Goal: Task Accomplishment & Management: Complete application form

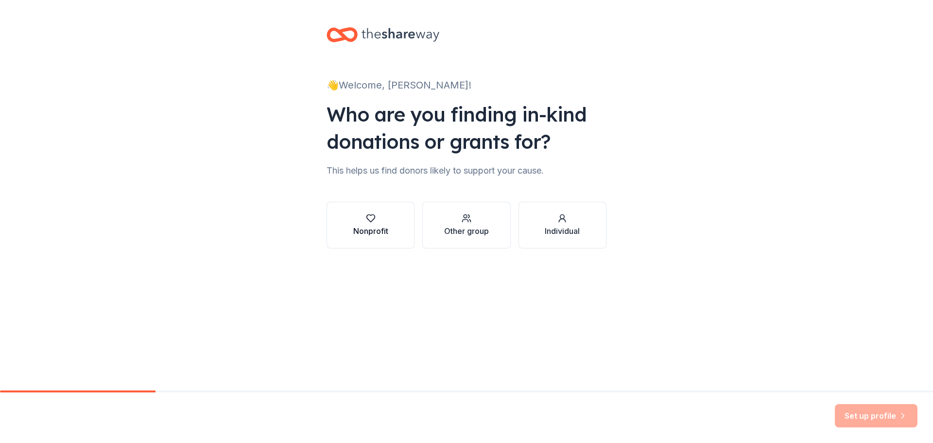
click at [371, 221] on icon "button" at bounding box center [370, 218] width 8 height 7
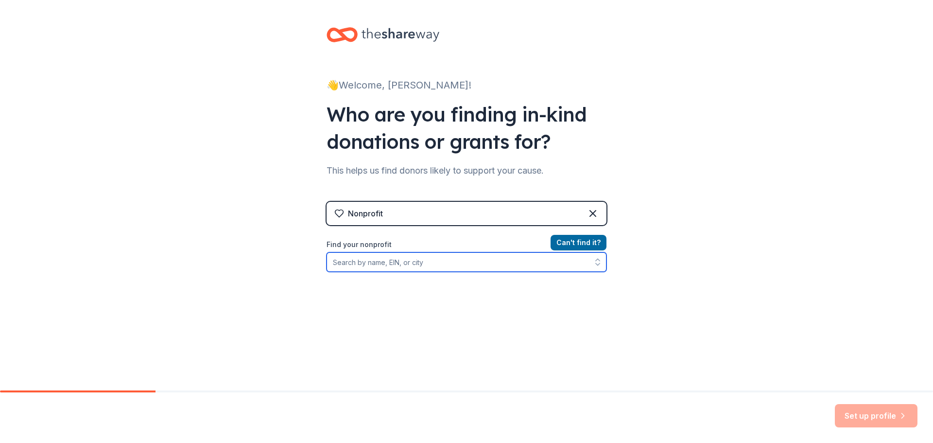
click at [380, 262] on input "Find your nonprofit" at bounding box center [467, 261] width 280 height 19
type input "North Ft Myers Chamber of Commerce"
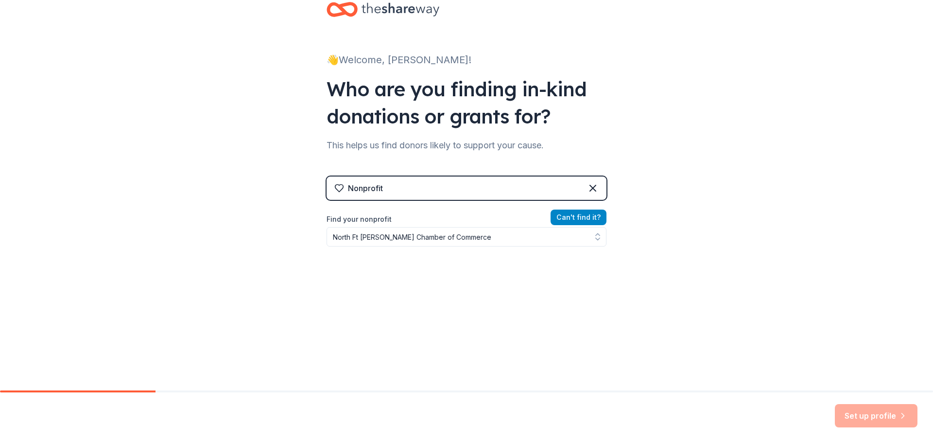
scroll to position [10, 0]
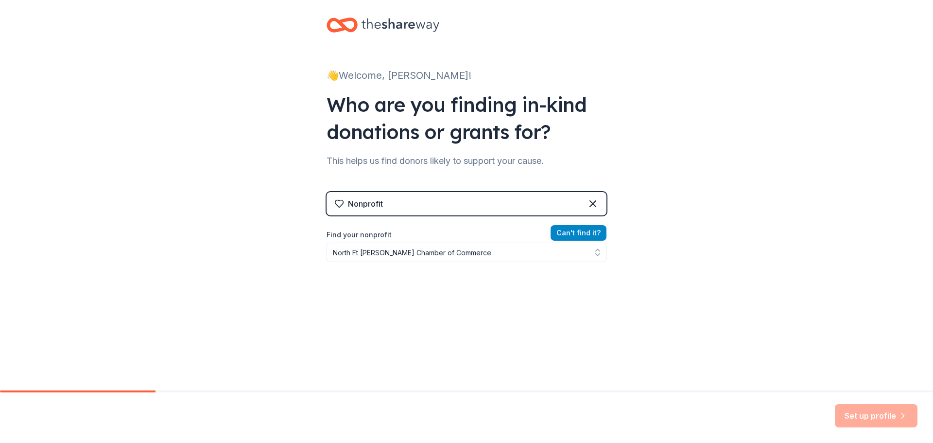
click at [574, 215] on div "Nonprofit Can ' t find it? Find your nonprofit North Ft Myers Chamber of Commer…" at bounding box center [467, 275] width 280 height 167
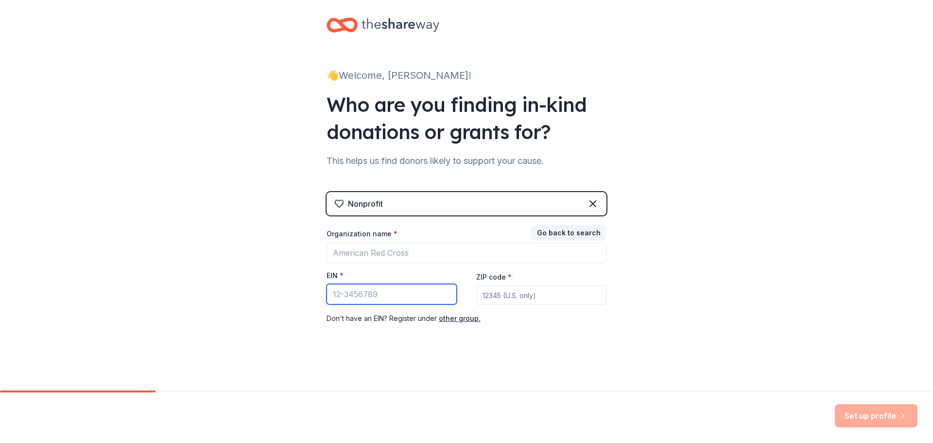
click at [379, 294] on input "EIN *" at bounding box center [392, 294] width 130 height 20
type input "59-2148623"
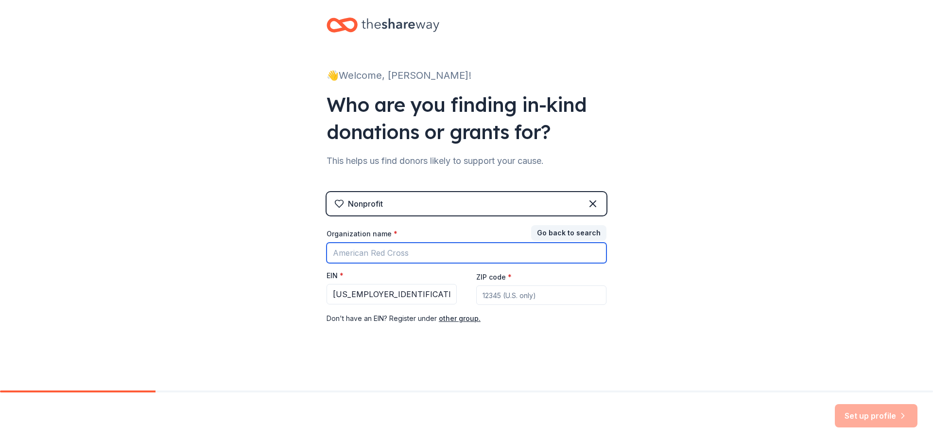
click at [376, 252] on input "Organization name *" at bounding box center [467, 252] width 280 height 20
type input "North Ft Myers Chamber of Commerce"
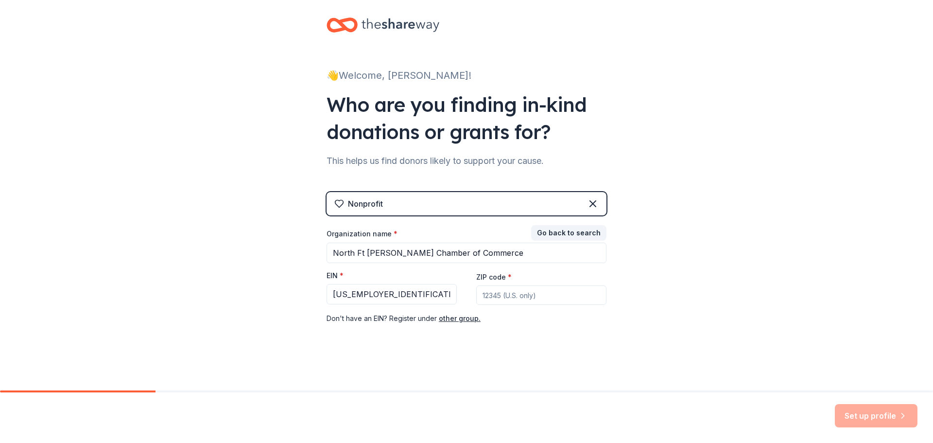
click at [489, 293] on input "ZIP code *" at bounding box center [541, 294] width 130 height 19
type input "33903"
click at [875, 414] on button "Set up profile" at bounding box center [876, 415] width 83 height 23
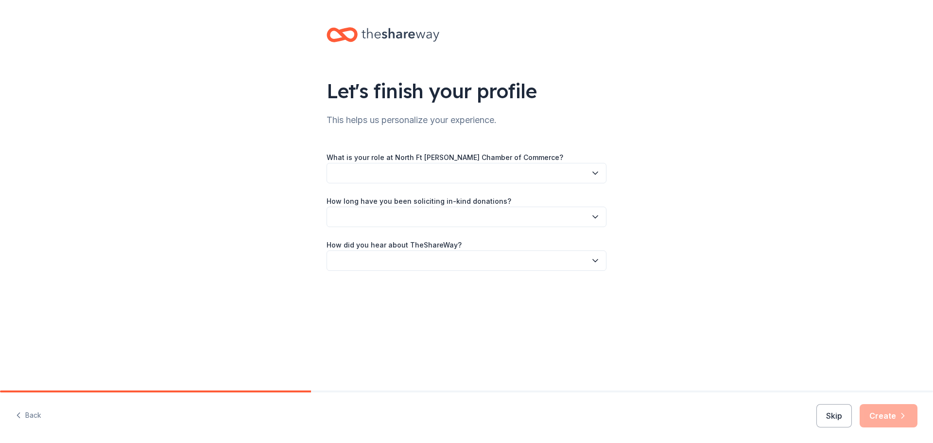
click at [355, 167] on button "button" at bounding box center [467, 173] width 280 height 20
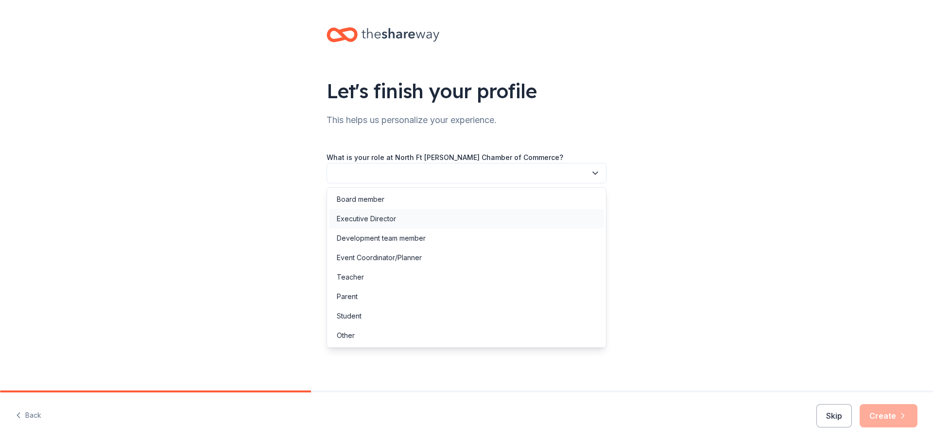
click at [371, 219] on div "Executive Director" at bounding box center [366, 219] width 59 height 12
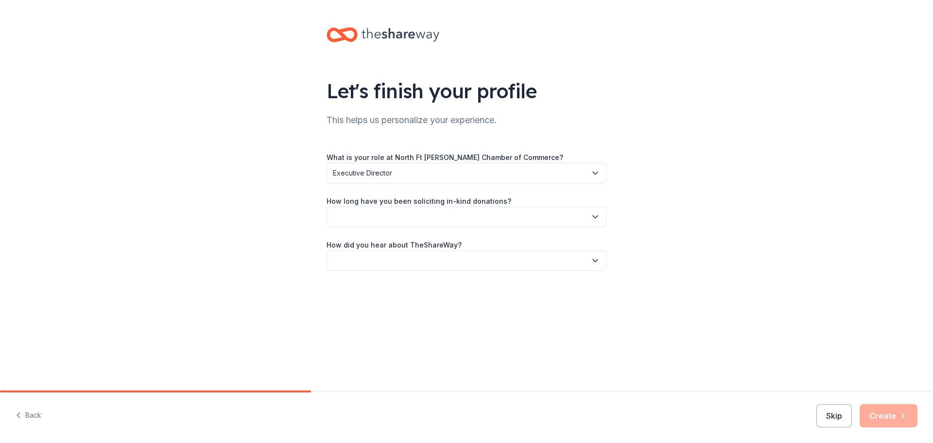
click at [370, 219] on button "button" at bounding box center [467, 217] width 280 height 20
click at [367, 303] on div "More than 5 years" at bounding box center [366, 301] width 58 height 12
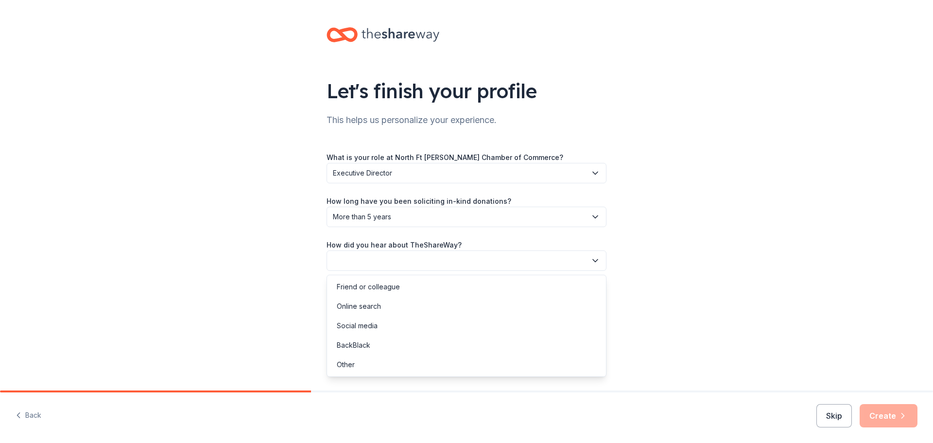
click at [358, 263] on button "button" at bounding box center [467, 260] width 280 height 20
click at [360, 308] on div "Online search" at bounding box center [359, 306] width 44 height 12
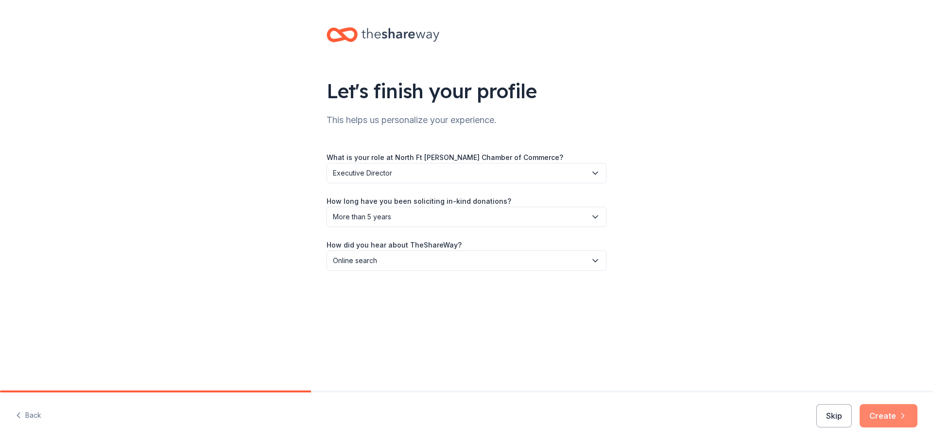
click at [887, 414] on button "Create" at bounding box center [889, 415] width 58 height 23
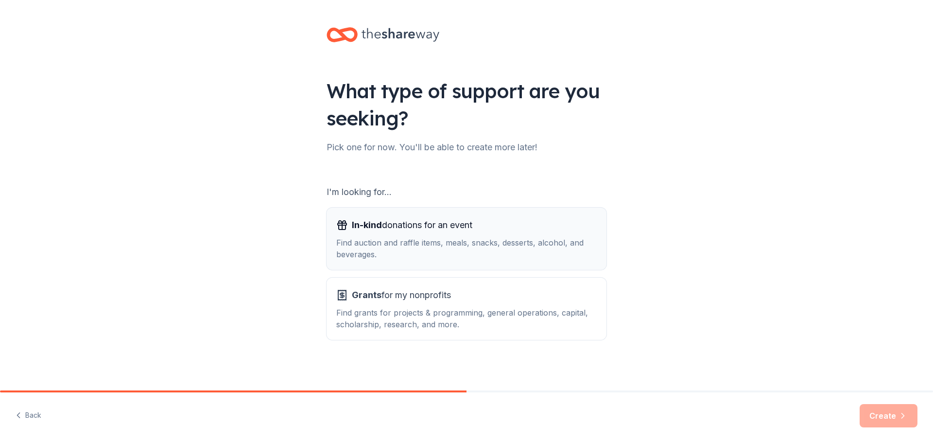
click at [382, 230] on span "In-kind donations for an event" at bounding box center [412, 225] width 121 height 16
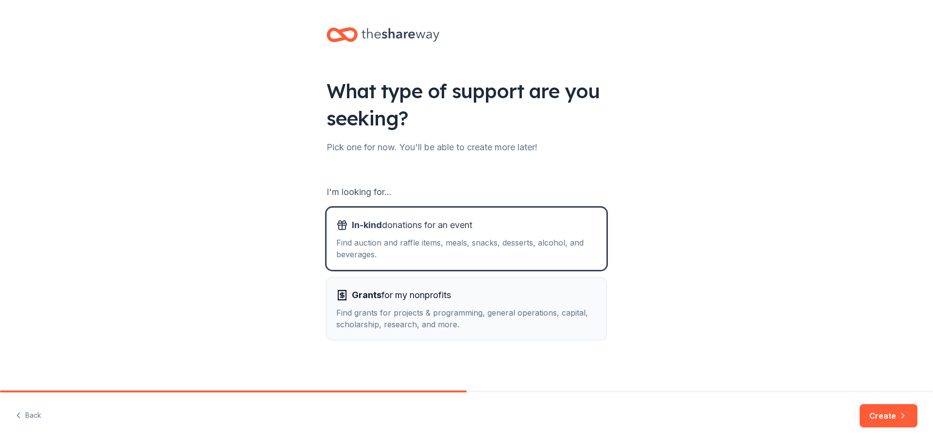
click at [516, 309] on div "Find grants for projects & programming, general operations, capital, scholarshi…" at bounding box center [466, 318] width 260 height 23
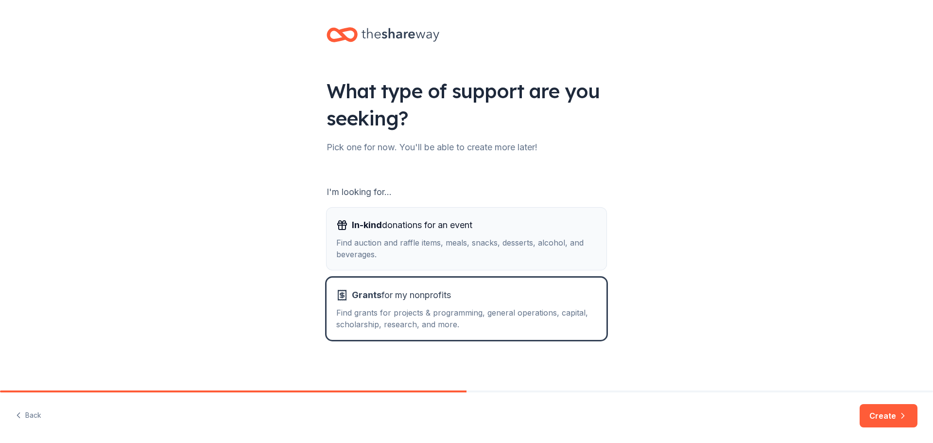
click at [453, 243] on div "Find auction and raffle items, meals, snacks, desserts, alcohol, and beverages." at bounding box center [466, 248] width 260 height 23
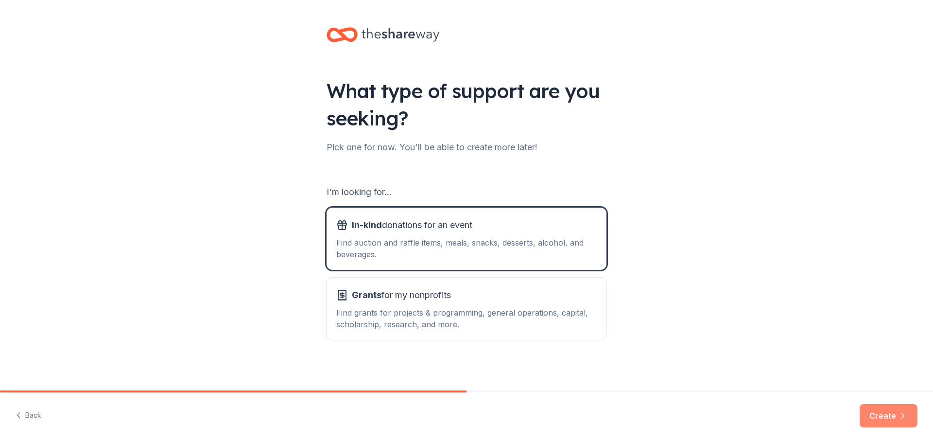
click at [881, 414] on button "Create" at bounding box center [889, 415] width 58 height 23
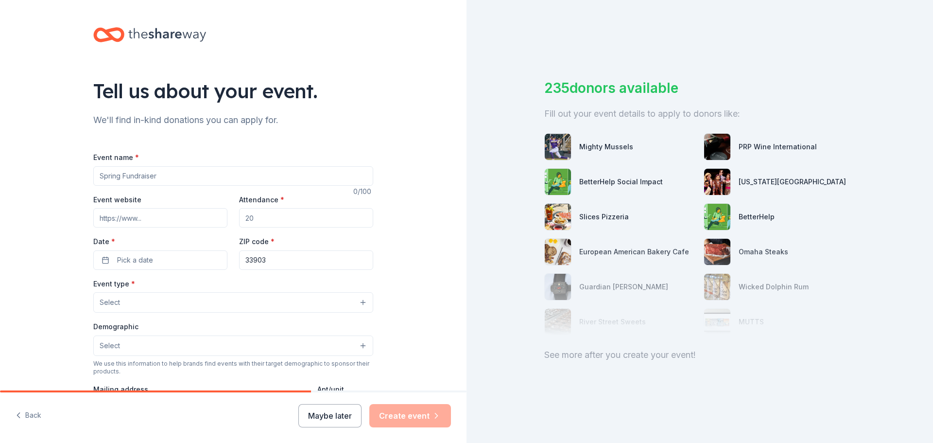
click at [166, 174] on input "Event name *" at bounding box center [233, 175] width 280 height 19
type input "9th Annual [PERSON_NAME] Classic Golf Tournament"
click at [138, 219] on input "Event website" at bounding box center [160, 217] width 134 height 19
type input "h"
type input "www.calvinpeeteclassic.com"
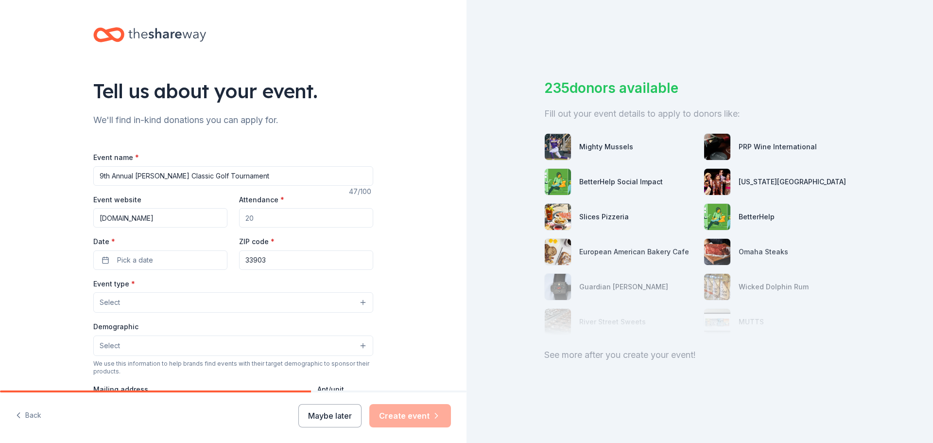
drag, startPoint x: 257, startPoint y: 218, endPoint x: 231, endPoint y: 216, distance: 25.9
click at [231, 216] on div "Event website www.calvinpeeteclassic.com Attendance * Date * Pick a date ZIP co…" at bounding box center [233, 231] width 280 height 76
type input "120"
click at [145, 262] on span "Pick a date" at bounding box center [135, 260] width 36 height 12
click at [210, 283] on button "Go to next month" at bounding box center [210, 286] width 14 height 14
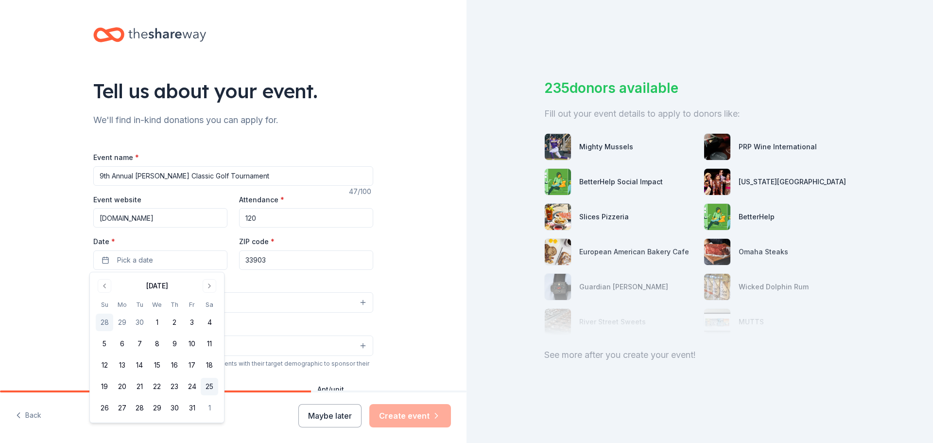
click at [211, 386] on button "25" at bounding box center [209, 386] width 17 height 17
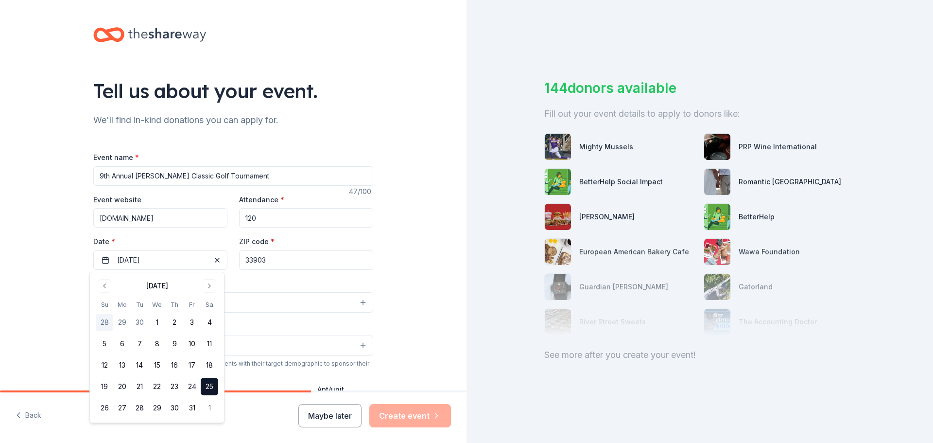
click at [288, 256] on input "33903" at bounding box center [306, 259] width 134 height 19
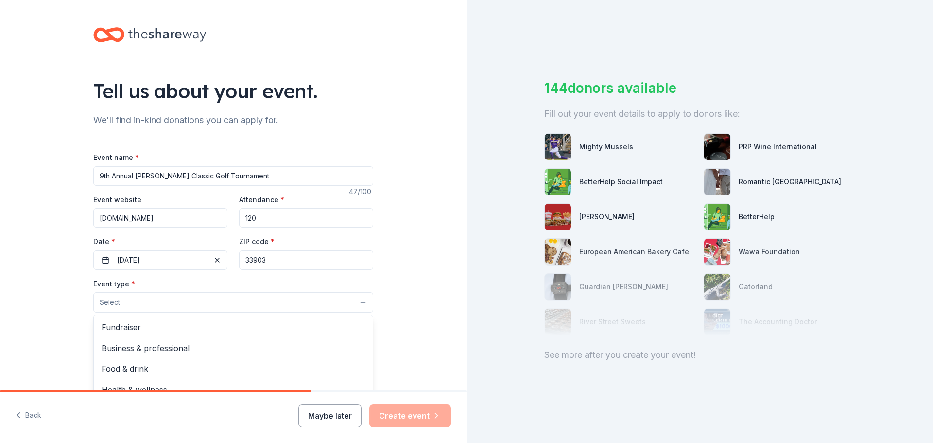
click at [134, 298] on button "Select" at bounding box center [233, 302] width 280 height 20
click at [129, 325] on span "Fundraiser" at bounding box center [233, 327] width 263 height 13
click at [384, 340] on div "Tell us about your event. We'll find in-kind donations you can apply for. Event…" at bounding box center [233, 324] width 311 height 648
click at [138, 341] on button "Select" at bounding box center [233, 346] width 280 height 20
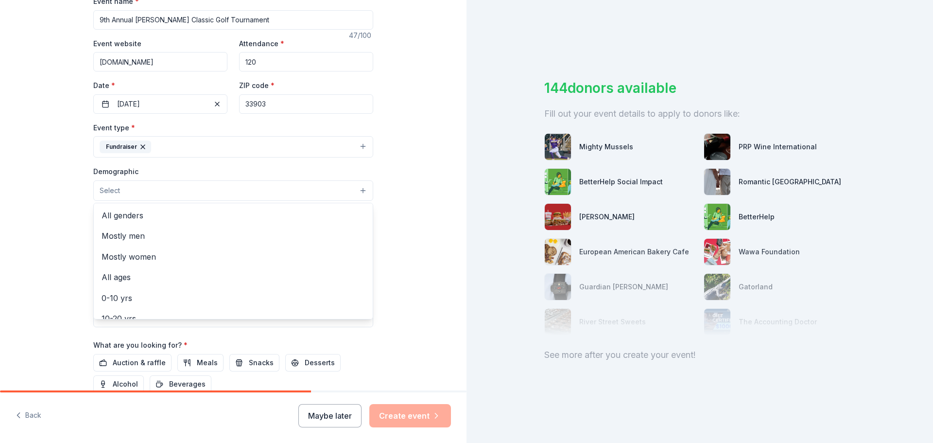
scroll to position [157, 0]
click at [108, 214] on span "All genders" at bounding box center [233, 214] width 263 height 13
click at [403, 290] on div "Tell us about your event. We'll find in-kind donations you can apply for. Event…" at bounding box center [233, 167] width 466 height 649
click at [143, 190] on icon "button" at bounding box center [145, 190] width 4 height 4
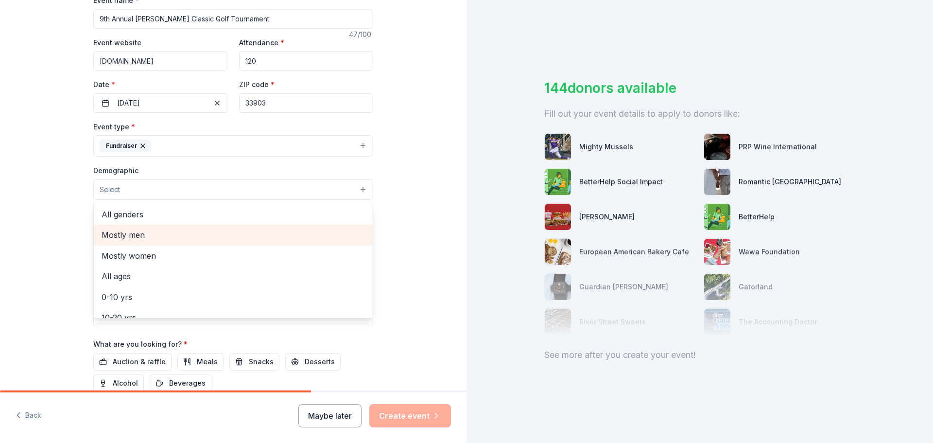
click at [131, 238] on span "Mostly men" at bounding box center [233, 234] width 263 height 13
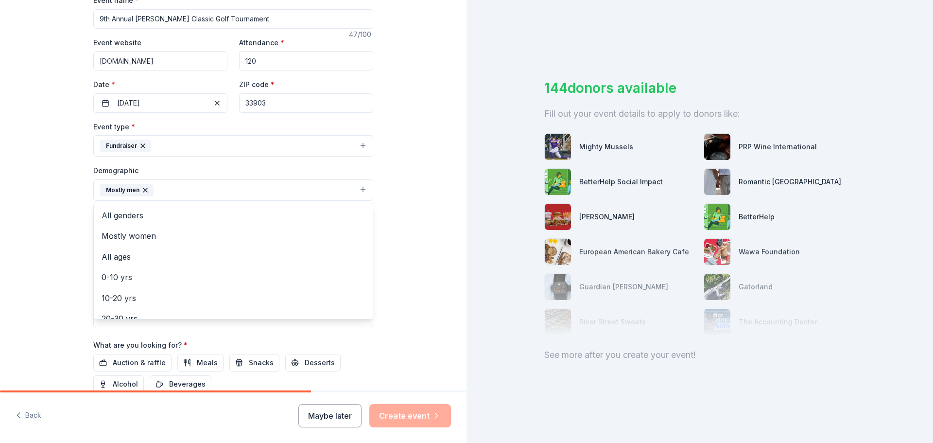
click at [396, 223] on div "Tell us about your event. We'll find in-kind donations you can apply for. Event…" at bounding box center [233, 167] width 466 height 649
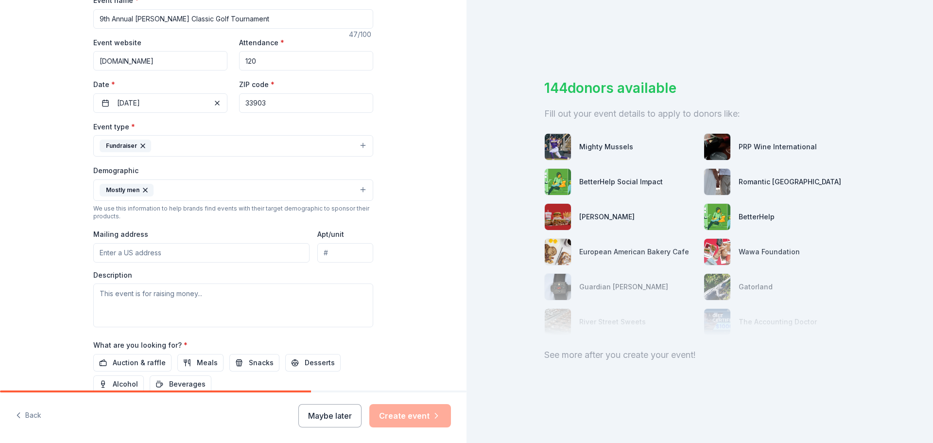
click at [124, 255] on input "Mailing address" at bounding box center [201, 252] width 216 height 19
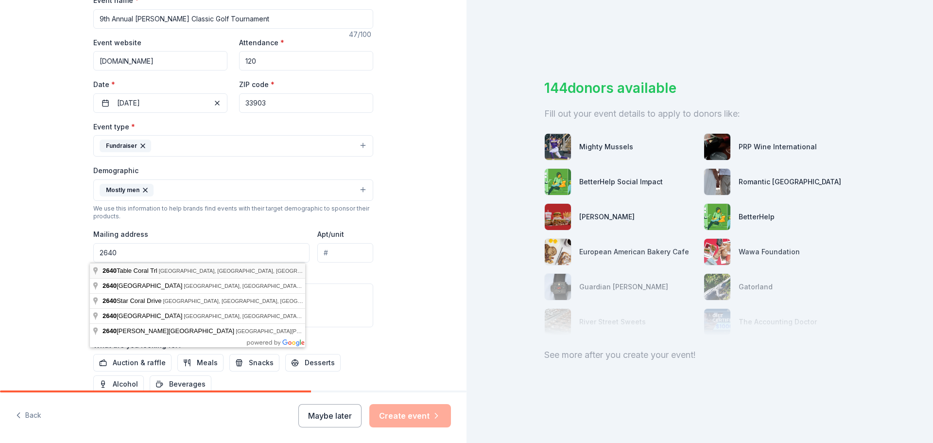
type input "2640 Valparaiso Blvd"
type input "33917"
click at [401, 297] on div "Tell us about your event. We'll find in-kind donations you can apply for. Event…" at bounding box center [233, 167] width 466 height 649
click at [174, 255] on input "2640 Valparaiso Blvd" at bounding box center [201, 252] width 216 height 19
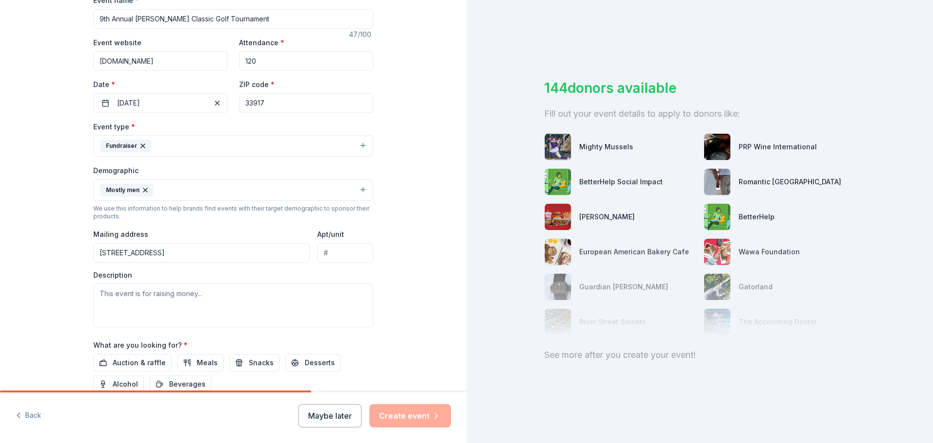
type input "2640 Valparaiso Boulevard, North Fort Myers, FL, 33917"
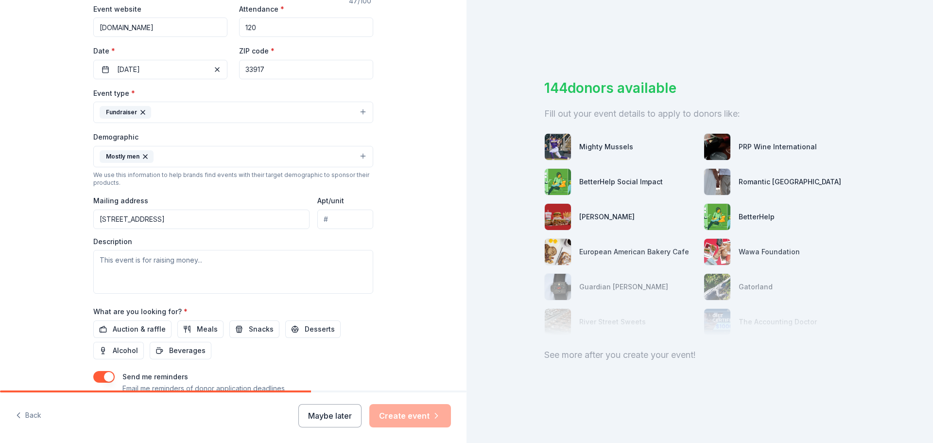
scroll to position [206, 0]
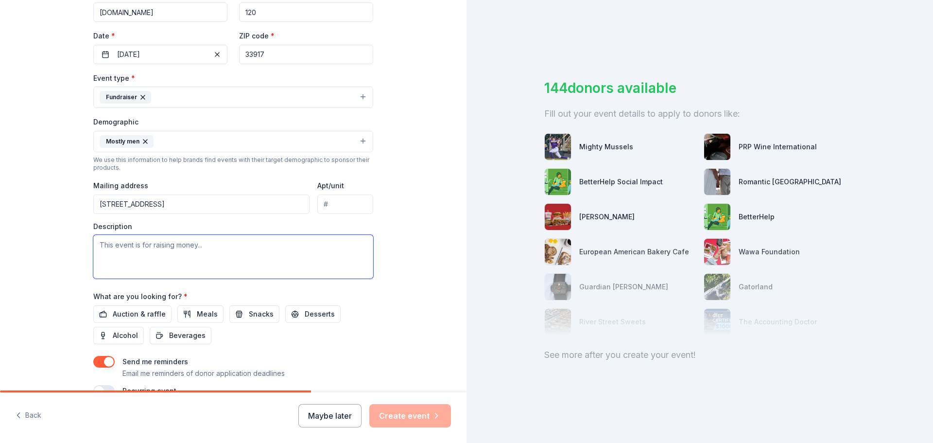
click at [205, 247] on textarea at bounding box center [233, 257] width 280 height 44
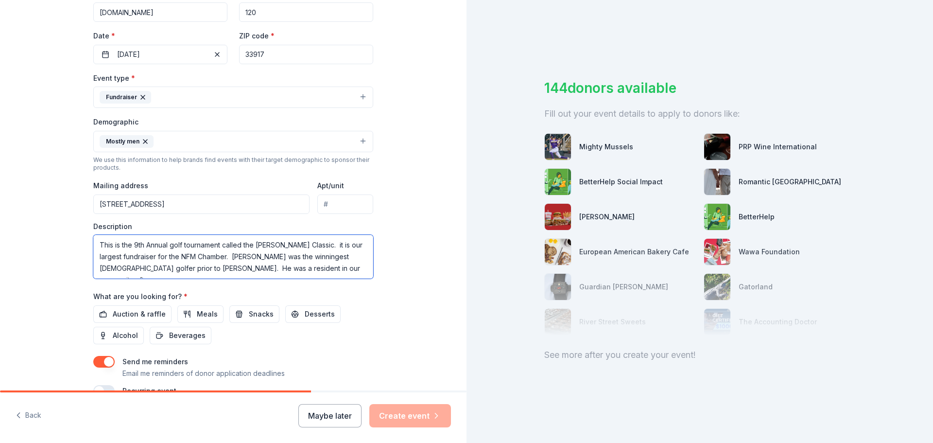
scroll to position [6, 0]
click at [208, 262] on textarea "This is the 9th Annual golf tournament called the Calvin Peete Classic. it is o…" at bounding box center [233, 257] width 280 height 44
click at [237, 275] on textarea "This is the 9th Annual golf tournament called the Calvin Peete Classic. it is o…" at bounding box center [233, 257] width 280 height 44
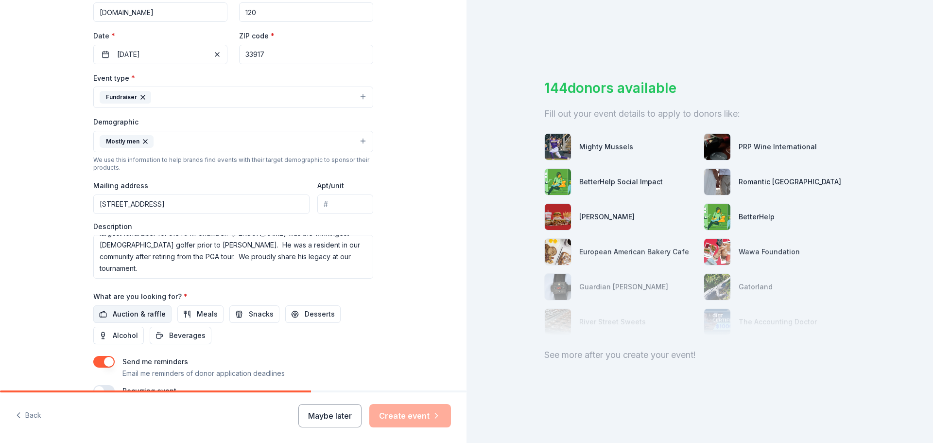
click at [126, 313] on span "Auction & raffle" at bounding box center [139, 314] width 53 height 12
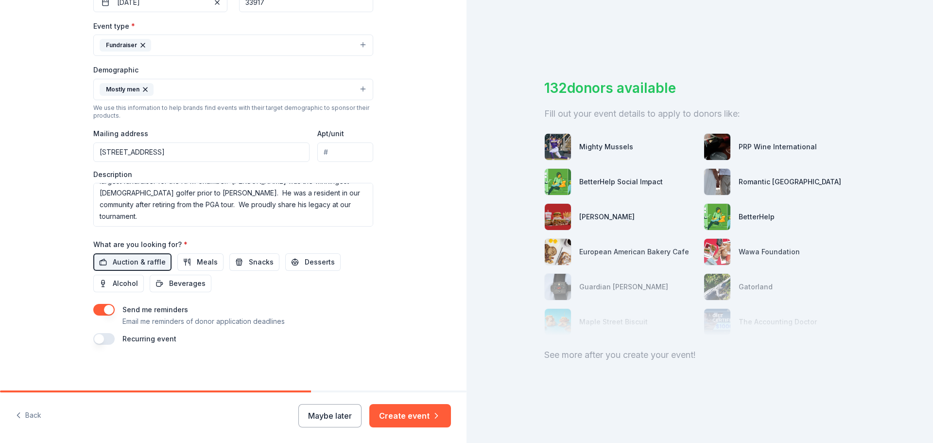
scroll to position [259, 0]
click at [197, 264] on span "Meals" at bounding box center [207, 261] width 21 height 12
click at [249, 263] on span "Snacks" at bounding box center [261, 261] width 25 height 12
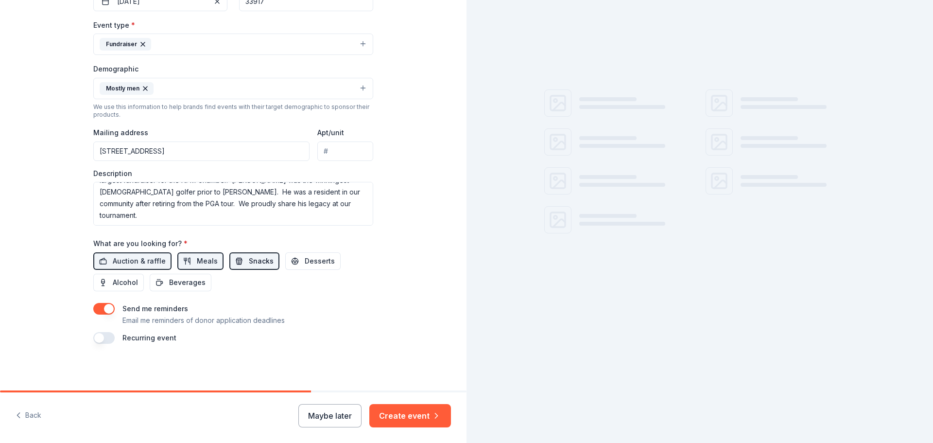
click at [249, 262] on span "Snacks" at bounding box center [261, 261] width 25 height 12
click at [197, 259] on span "Meals" at bounding box center [207, 261] width 21 height 12
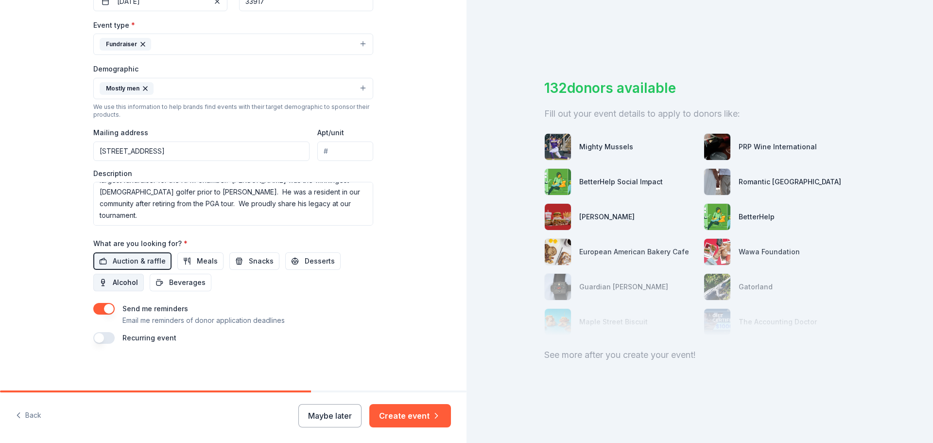
click at [114, 282] on span "Alcohol" at bounding box center [125, 282] width 25 height 12
click at [138, 216] on textarea "This is the 9th Annual golf tournament called the Calvin Peete Classic. it is o…" at bounding box center [233, 204] width 280 height 44
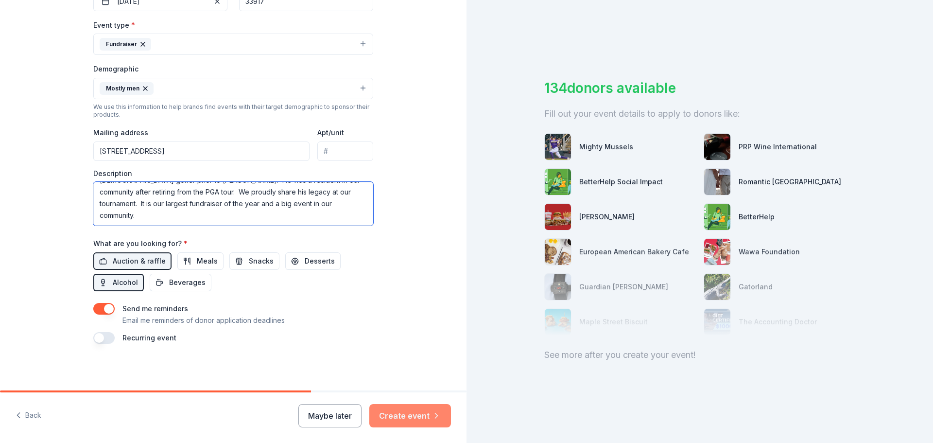
type textarea "This is the 9th Annual golf tournament called the Calvin Peete Classic. it is o…"
click at [399, 413] on button "Create event" at bounding box center [410, 415] width 82 height 23
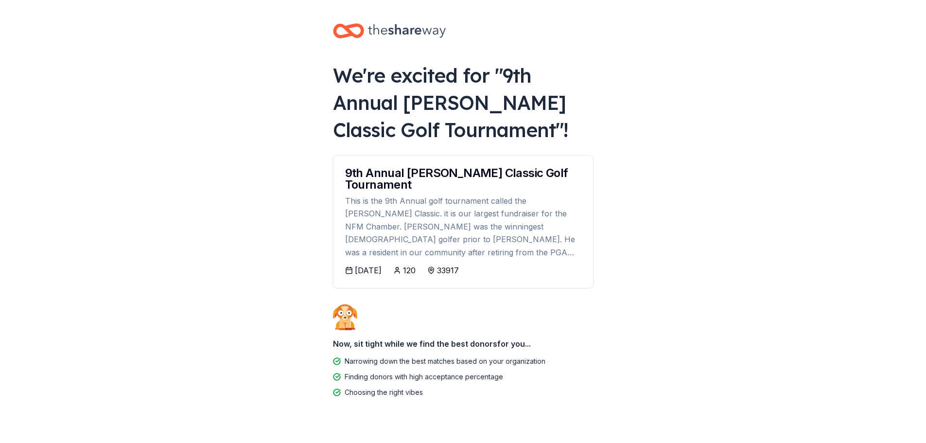
click at [348, 269] on icon at bounding box center [349, 270] width 8 height 8
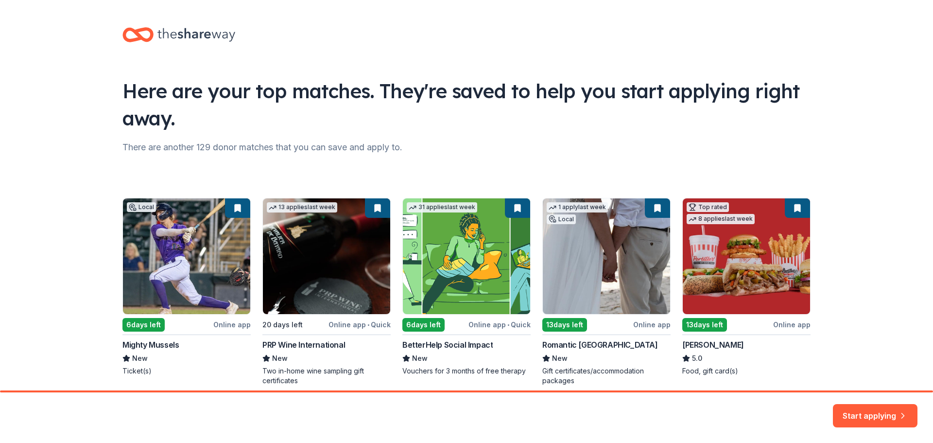
click at [181, 255] on div "Local 6 days left Online app Mighty Mussels New Ticket(s) 13 applies last week …" at bounding box center [466, 292] width 688 height 188
click at [143, 323] on div "Local 6 days left Online app Mighty Mussels New Ticket(s) 13 applies last week …" at bounding box center [466, 292] width 688 height 188
click at [170, 270] on div "Local 6 days left Online app Mighty Mussels New Ticket(s) 13 applies last week …" at bounding box center [466, 292] width 688 height 188
click at [863, 404] on button "Start applying" at bounding box center [875, 409] width 85 height 23
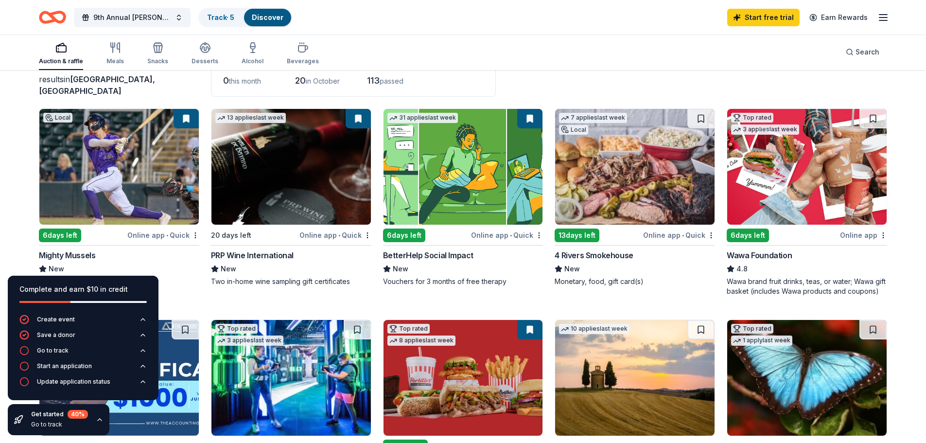
scroll to position [79, 0]
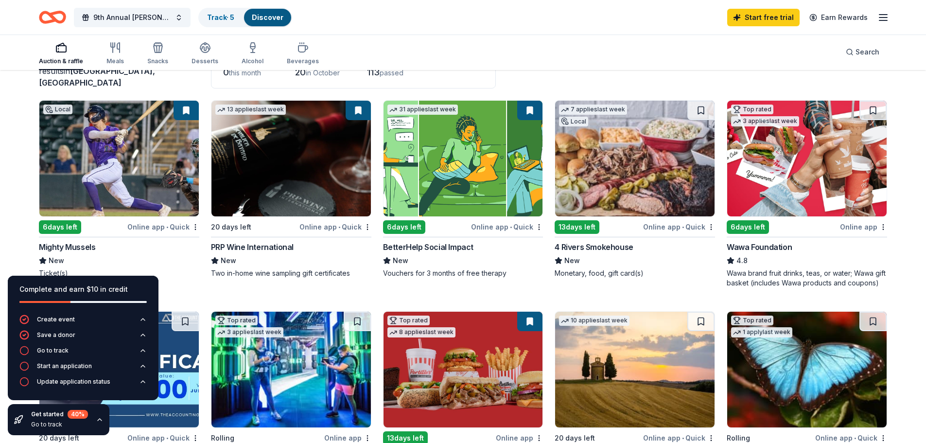
click at [111, 157] on img at bounding box center [118, 159] width 159 height 116
click at [464, 166] on img at bounding box center [462, 159] width 159 height 116
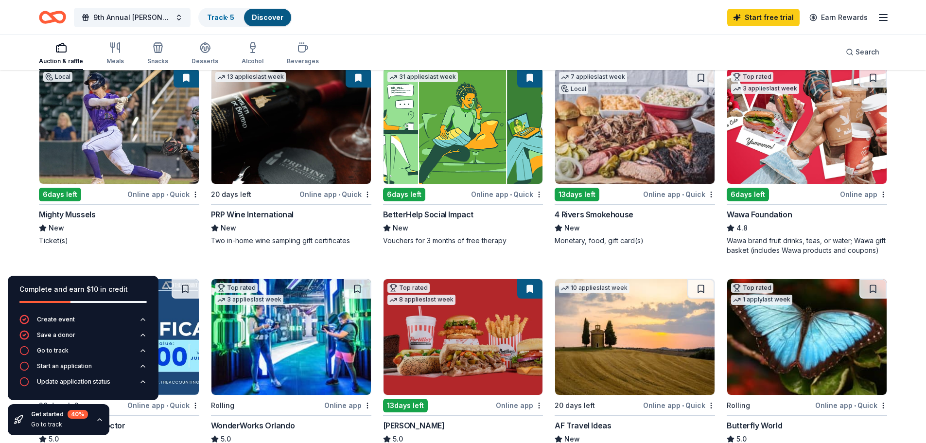
click at [815, 159] on img at bounding box center [806, 126] width 159 height 116
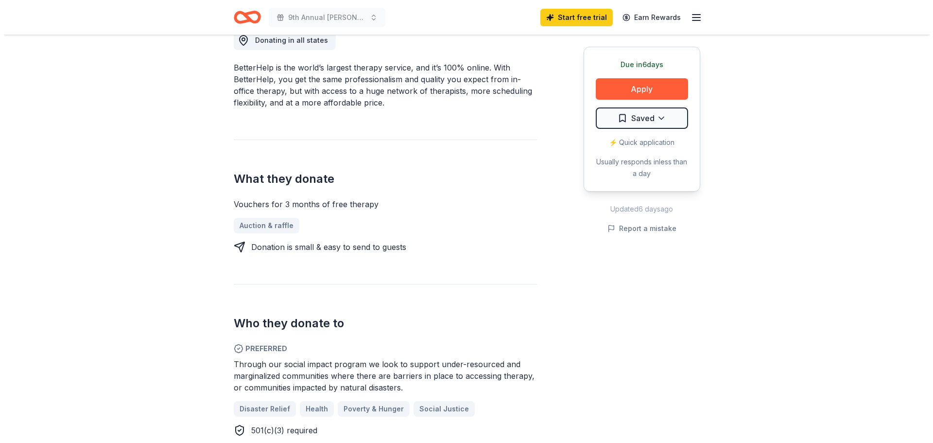
scroll to position [282, 0]
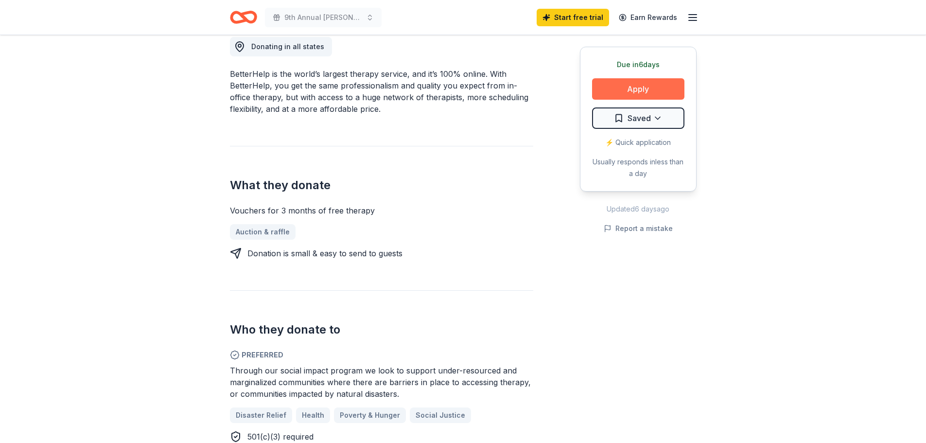
click at [634, 90] on button "Apply" at bounding box center [638, 88] width 92 height 21
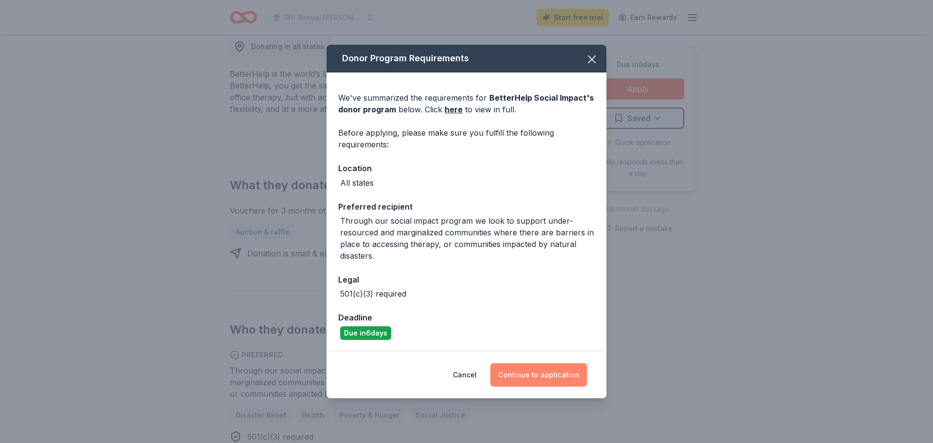
click at [525, 374] on button "Continue to application" at bounding box center [538, 374] width 97 height 23
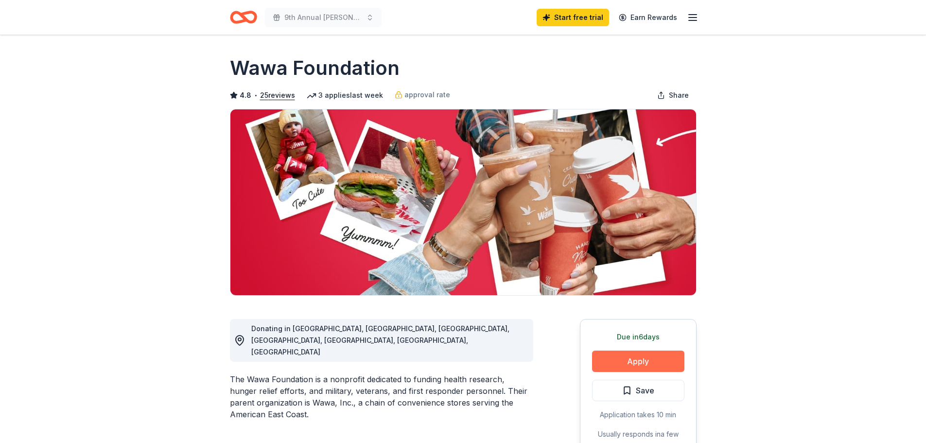
click at [635, 365] on button "Apply" at bounding box center [638, 360] width 92 height 21
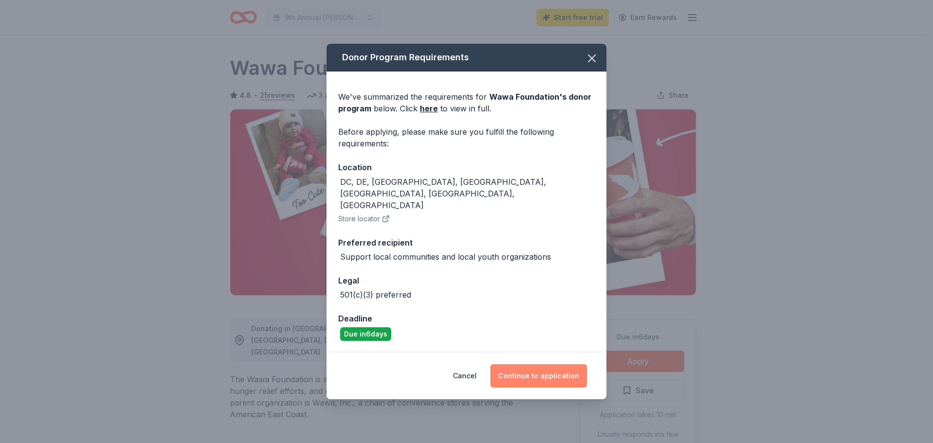
click at [521, 364] on button "Continue to application" at bounding box center [538, 375] width 97 height 23
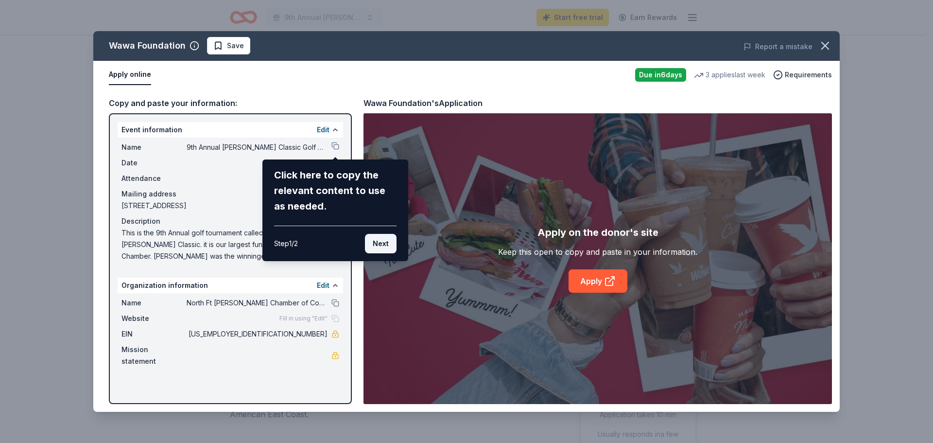
click at [385, 244] on button "Next" at bounding box center [381, 243] width 32 height 19
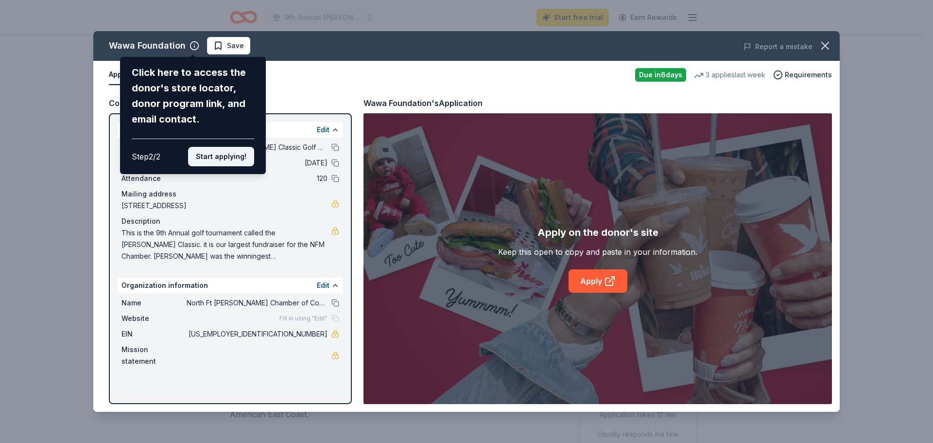
click at [216, 157] on button "Start applying!" at bounding box center [221, 156] width 66 height 19
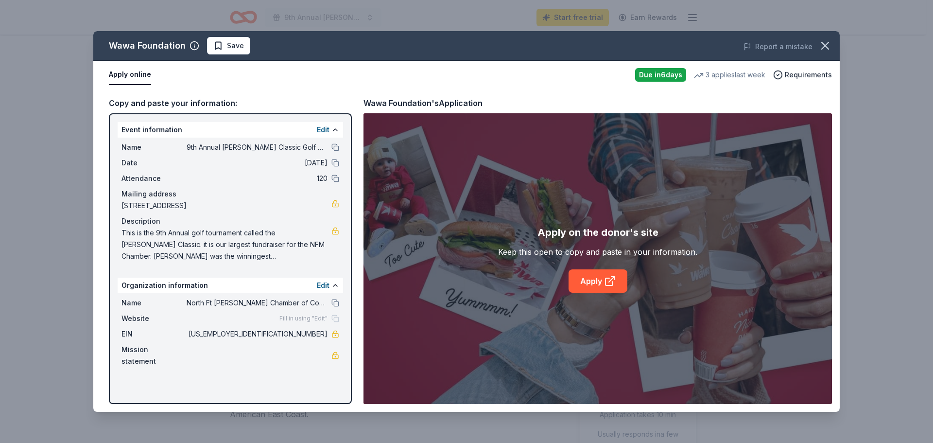
click at [304, 317] on span "Fill in using "Edit"" at bounding box center [303, 318] width 48 height 8
click at [334, 318] on div "Fill in using "Edit"" at bounding box center [309, 318] width 60 height 8
click at [142, 318] on span "Website" at bounding box center [153, 318] width 65 height 12
click at [321, 128] on button "Edit" at bounding box center [323, 130] width 13 height 12
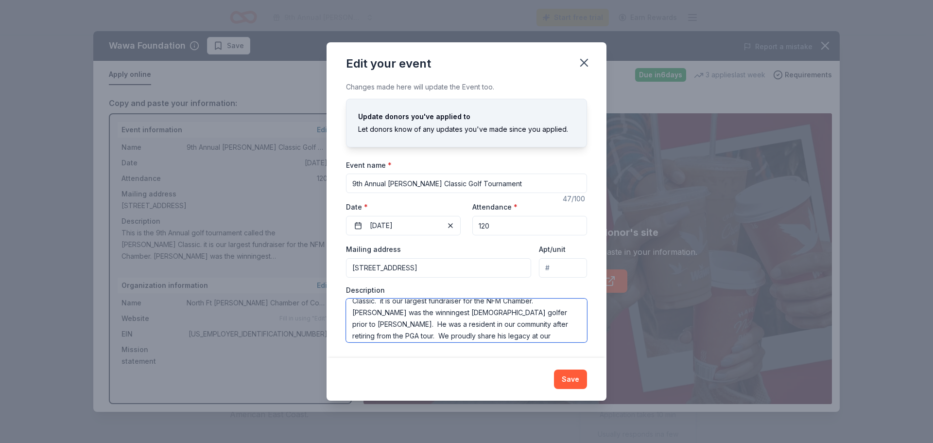
scroll to position [35, 0]
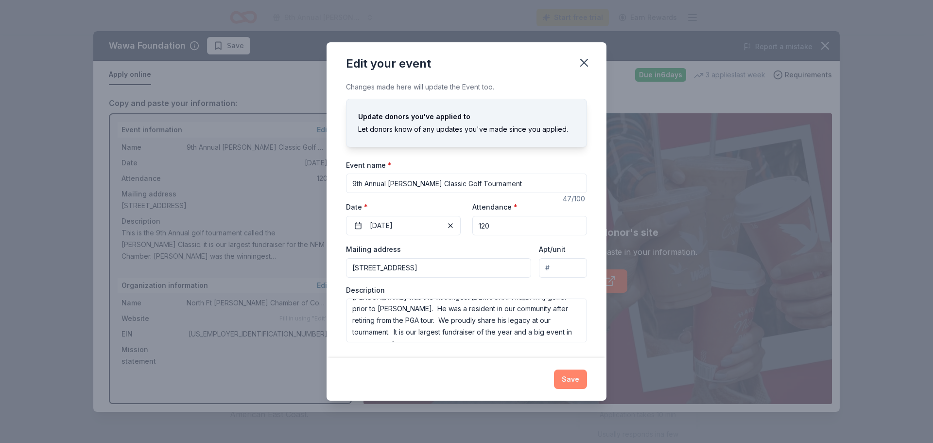
click at [569, 376] on button "Save" at bounding box center [570, 378] width 33 height 19
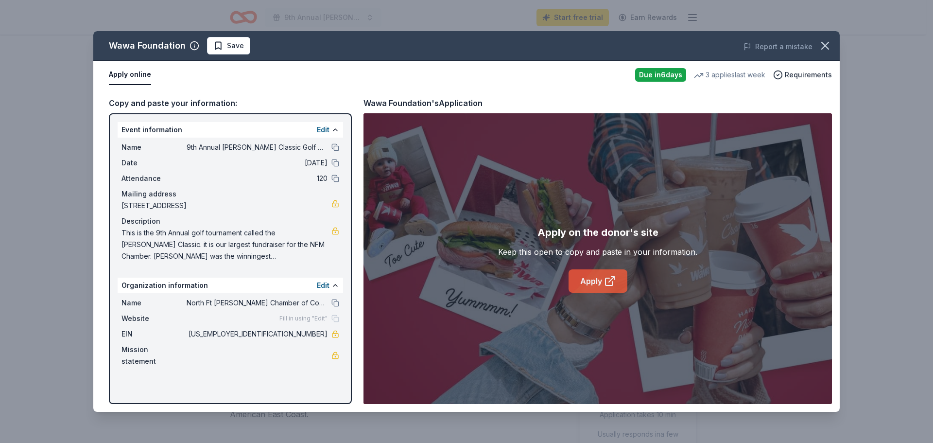
click at [599, 284] on link "Apply" at bounding box center [598, 280] width 59 height 23
